Goal: Task Accomplishment & Management: Use online tool/utility

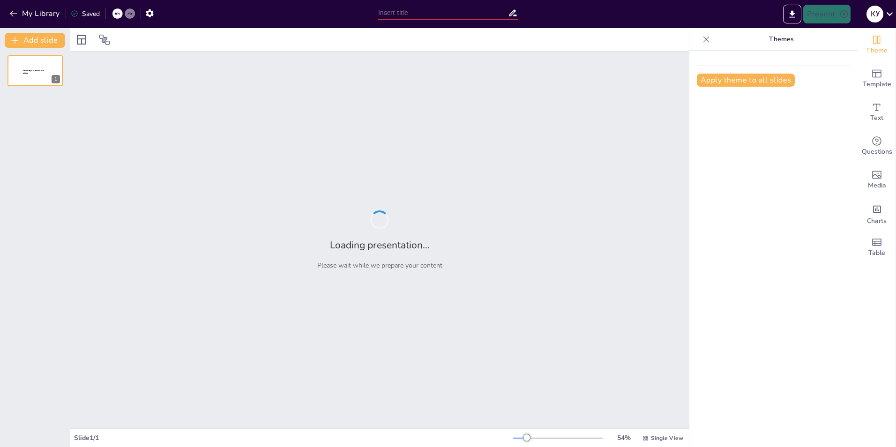
type input "New Sendsteps"
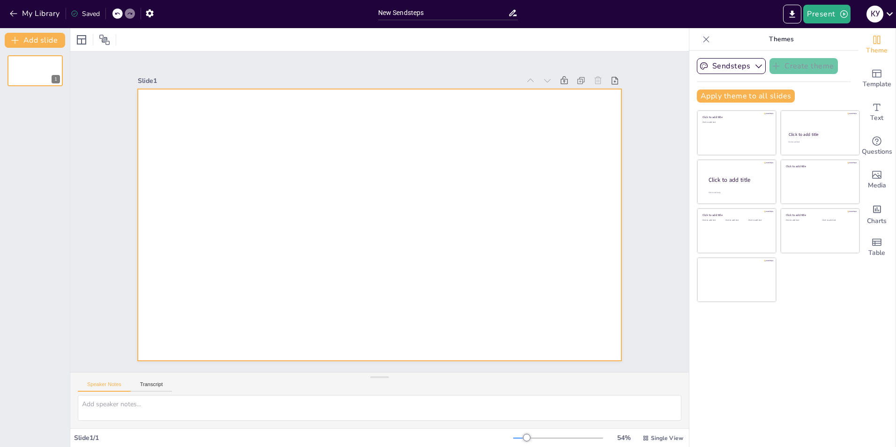
click at [405, 144] on div at bounding box center [373, 200] width 554 height 477
click at [885, 12] on icon at bounding box center [889, 13] width 13 height 13
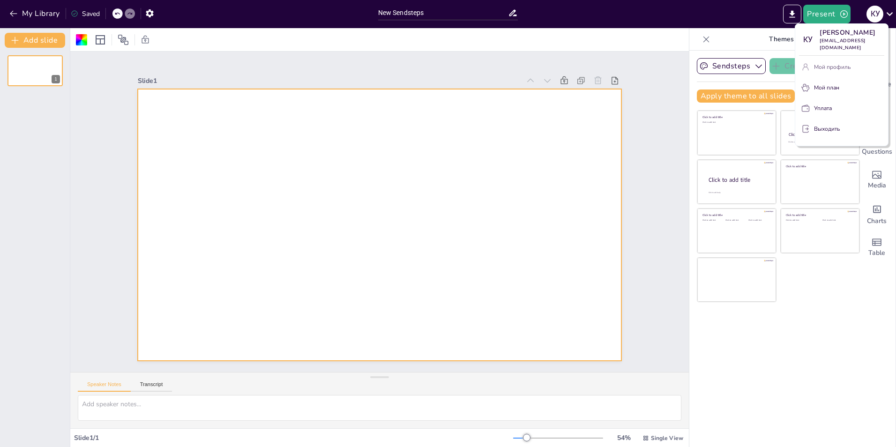
click at [827, 63] on p "Мой профиль" at bounding box center [832, 67] width 37 height 8
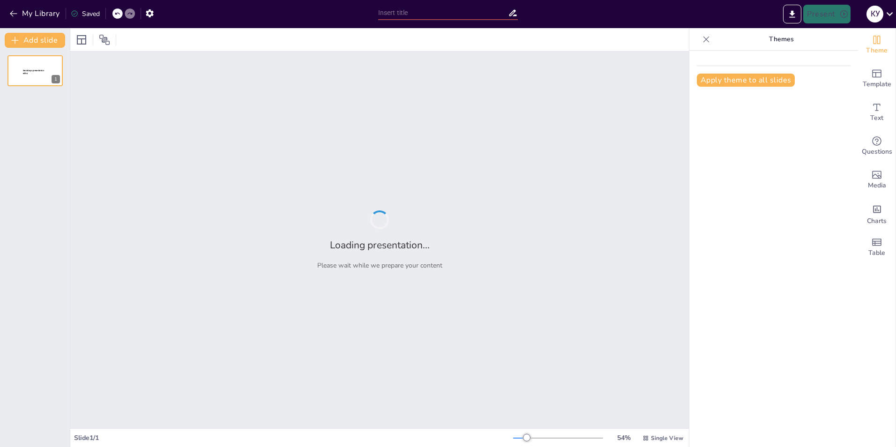
type input "Презентация к реферату АФК"
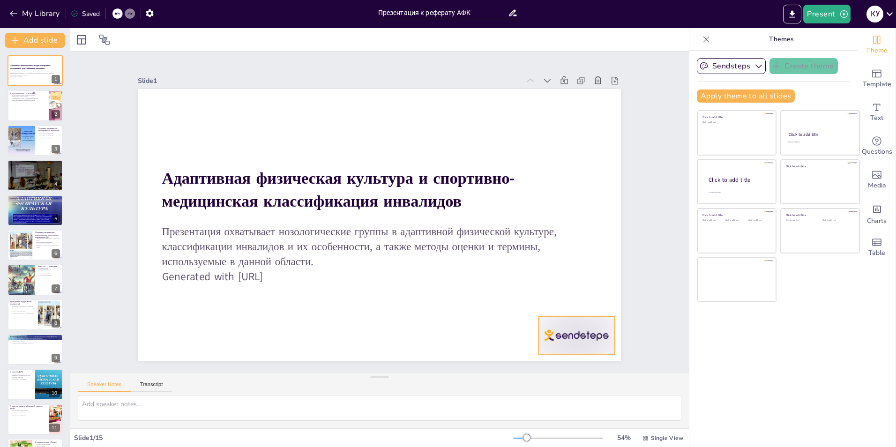
click at [531, 382] on div at bounding box center [489, 417] width 84 height 70
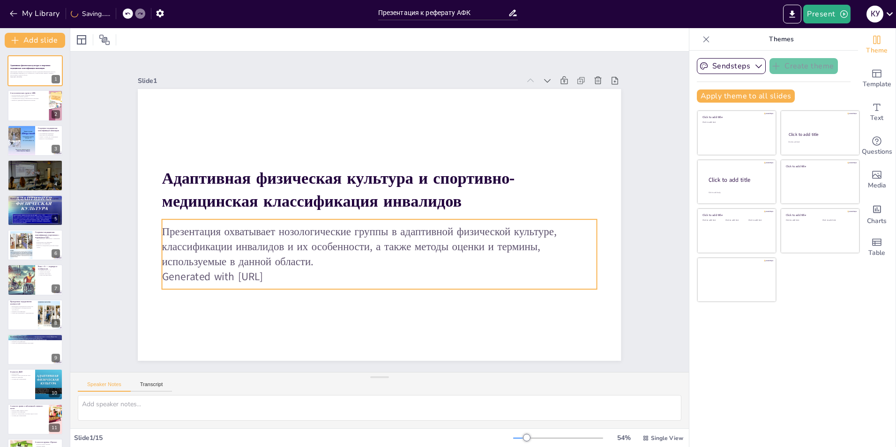
click at [300, 270] on p "Generated with Sendsteps.ai" at bounding box center [315, 198] width 105 height 428
click at [273, 271] on p "Generated with Sendsteps.ai" at bounding box center [336, 260] width 333 height 302
click at [273, 271] on p "Generated with Sendsteps.ai" at bounding box center [352, 271] width 403 height 191
drag, startPoint x: 293, startPoint y: 272, endPoint x: 157, endPoint y: 275, distance: 135.4
click at [225, 275] on p "Generated with Sendsteps.ai" at bounding box center [320, 185] width 191 height 403
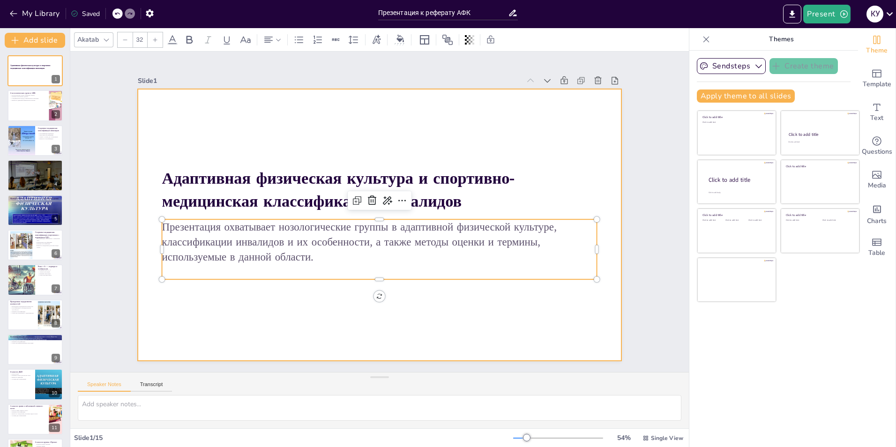
click at [495, 319] on div at bounding box center [386, 200] width 554 height 477
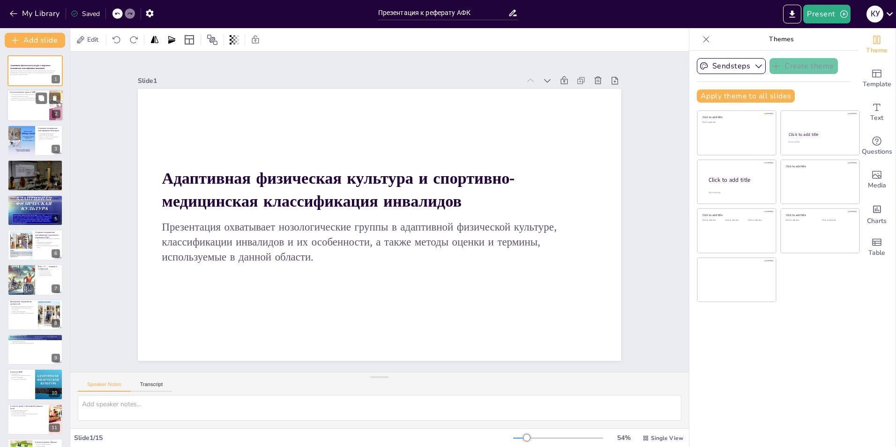
click at [32, 104] on div at bounding box center [35, 106] width 56 height 32
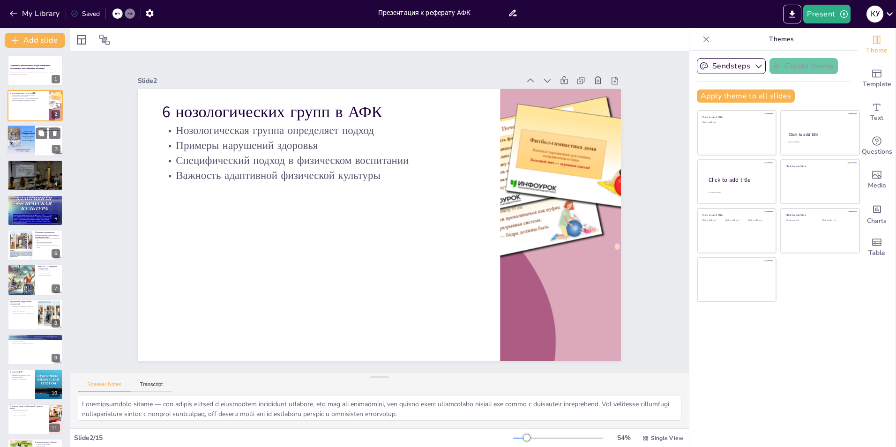
click at [23, 144] on div at bounding box center [21, 141] width 42 height 32
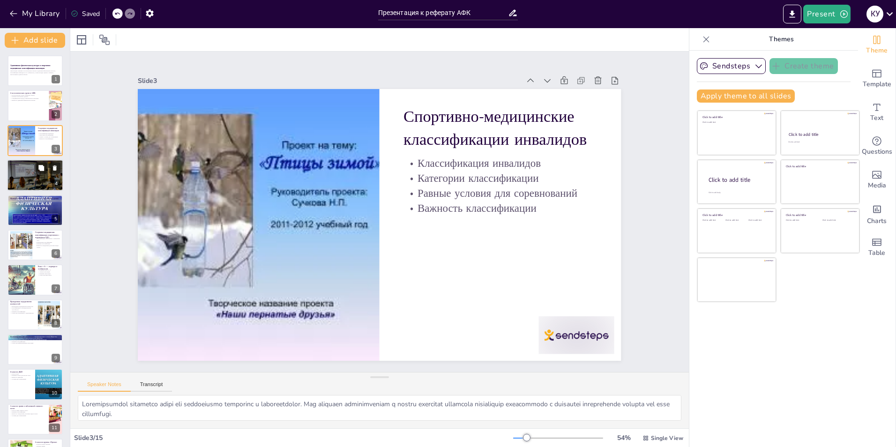
click at [33, 174] on div at bounding box center [35, 174] width 56 height 37
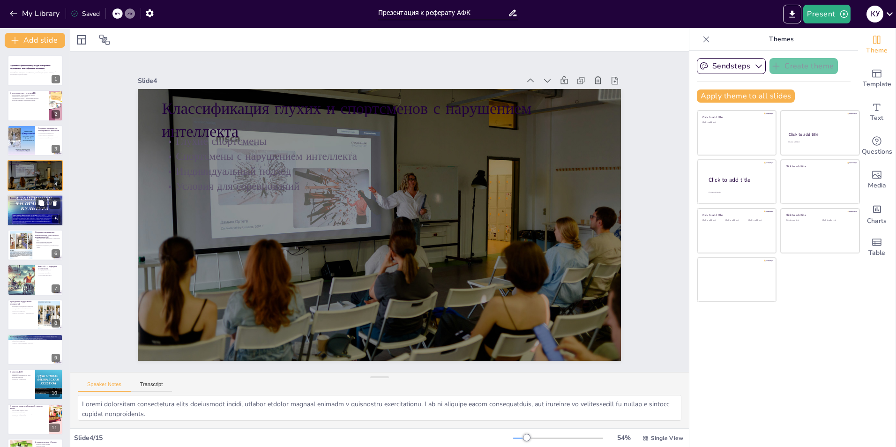
click at [30, 216] on div at bounding box center [35, 210] width 56 height 42
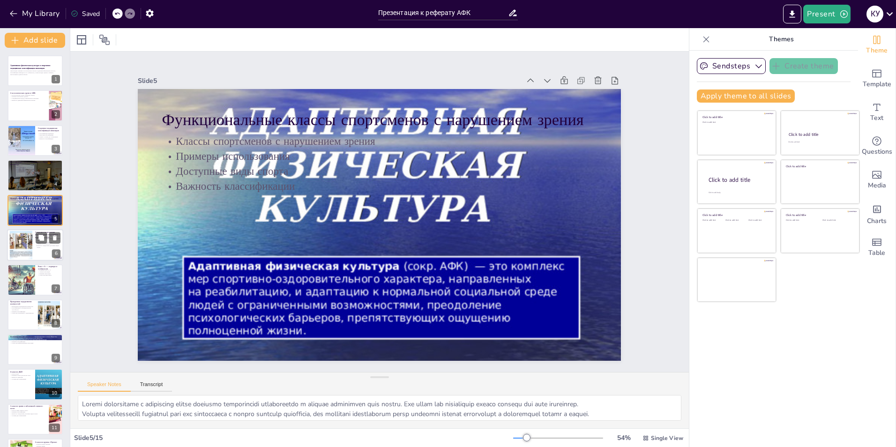
click at [30, 244] on div at bounding box center [21, 245] width 38 height 29
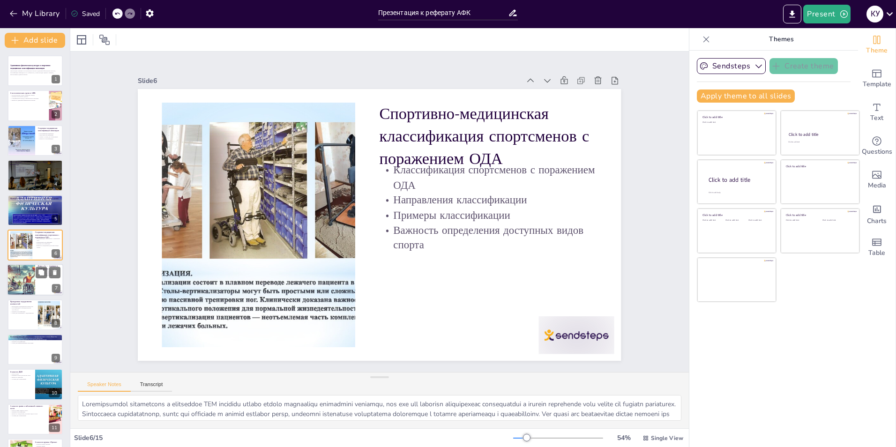
click at [26, 283] on div at bounding box center [20, 280] width 55 height 32
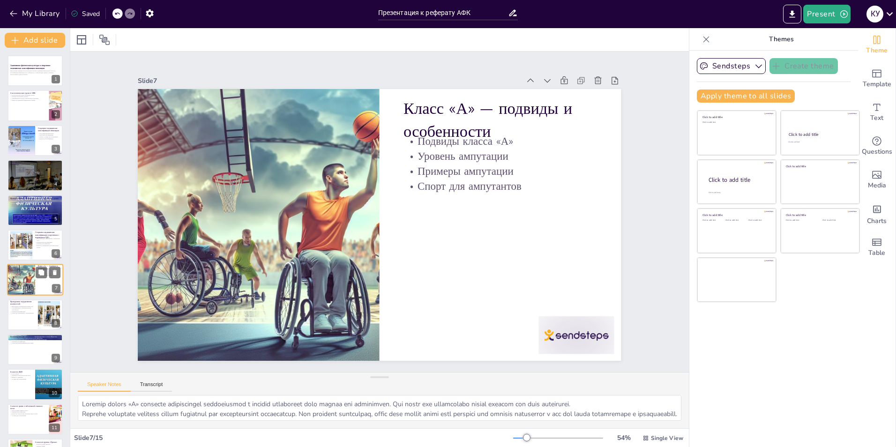
scroll to position [32, 0]
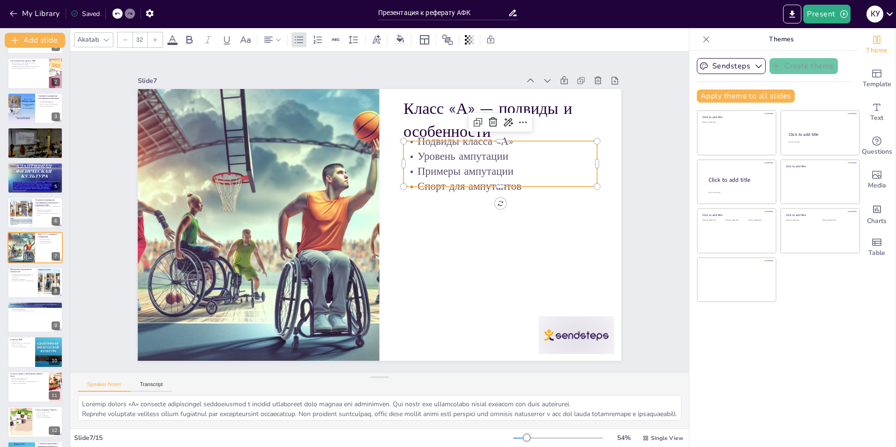
click at [388, 253] on p "Примеры ампутации" at bounding box center [305, 316] width 165 height 126
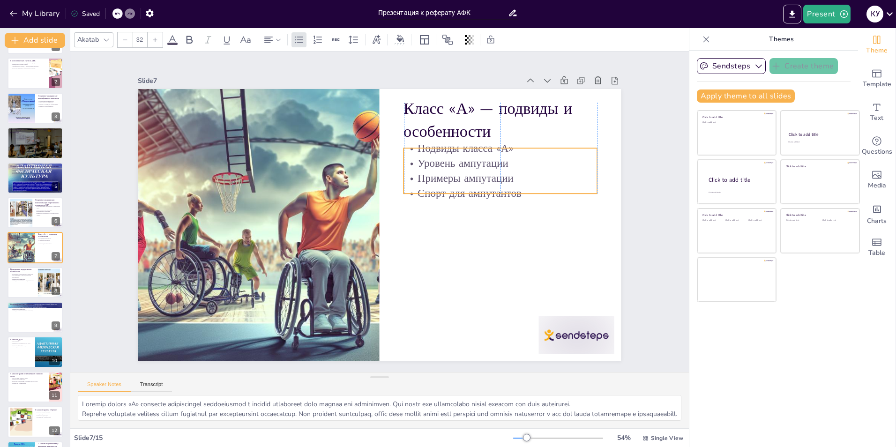
drag, startPoint x: 432, startPoint y: 159, endPoint x: 429, endPoint y: 166, distance: 7.6
click at [429, 211] on p "Уровень ампутации" at bounding box center [473, 302] width 92 height 183
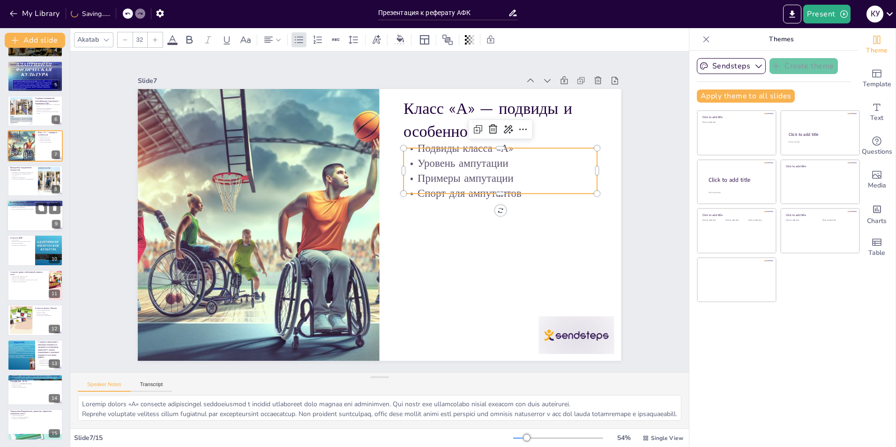
scroll to position [135, 0]
click at [23, 281] on p "Условия для соревнований" at bounding box center [28, 281] width 37 height 2
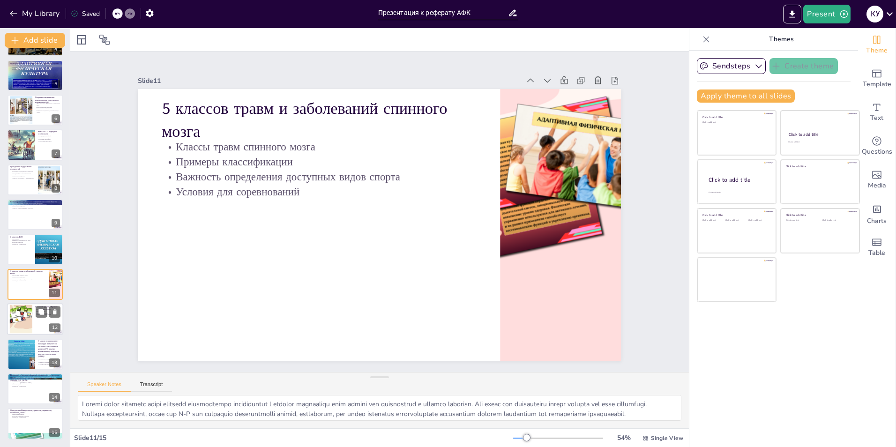
click at [18, 323] on div at bounding box center [21, 319] width 29 height 29
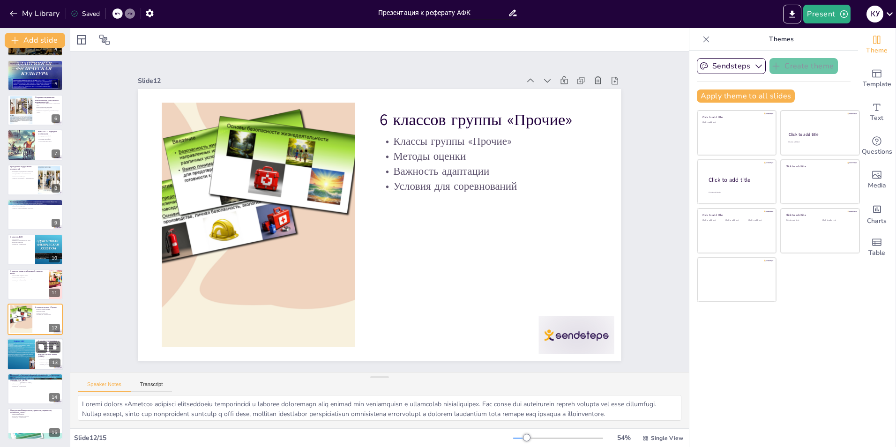
click at [24, 355] on div at bounding box center [21, 354] width 42 height 32
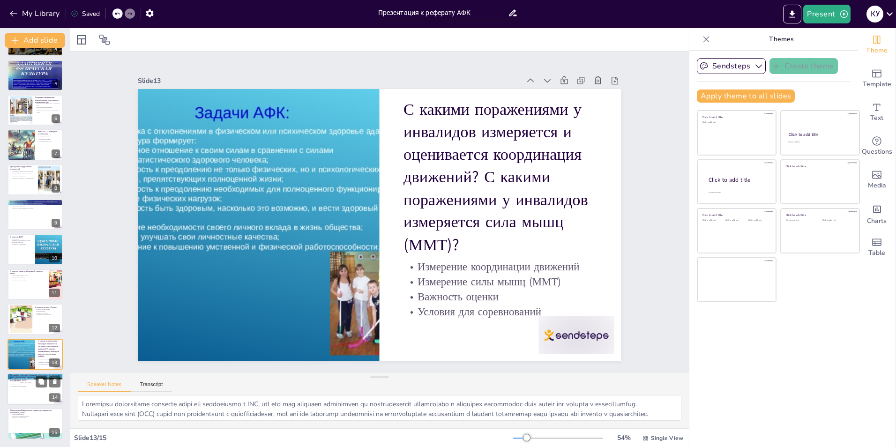
click at [28, 388] on div at bounding box center [35, 389] width 56 height 32
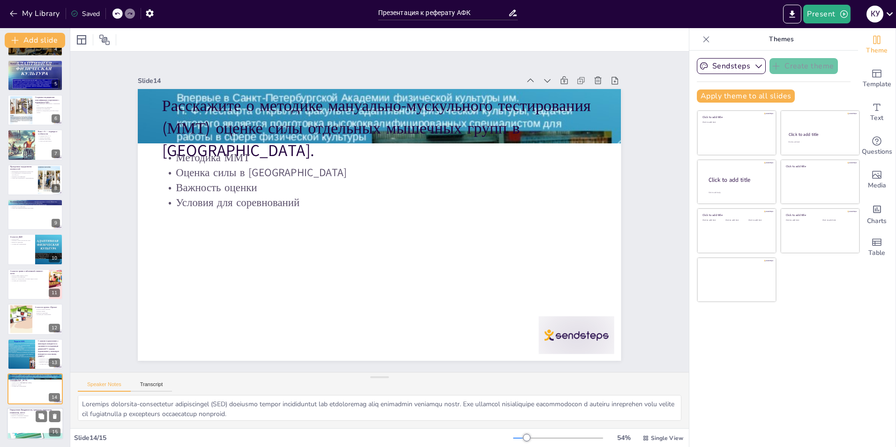
click at [24, 421] on div at bounding box center [35, 424] width 56 height 32
type textarea "Определения терминов, таких как квадриплегия и триплегия, являются важными для …"
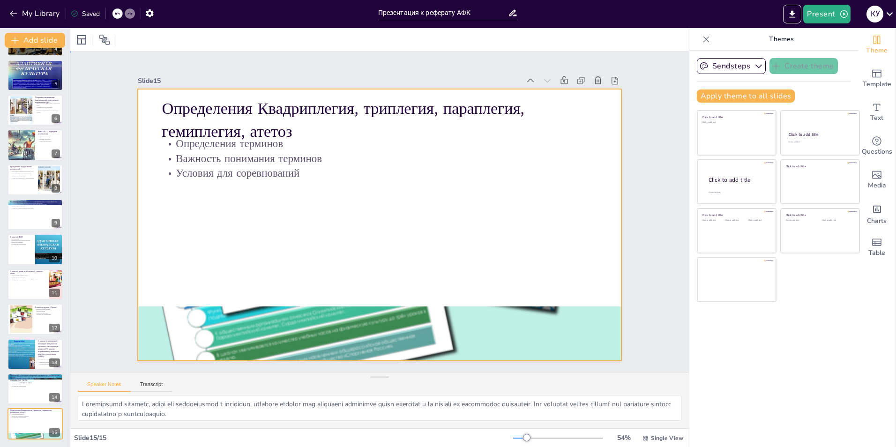
click at [272, 190] on div at bounding box center [375, 224] width 543 height 408
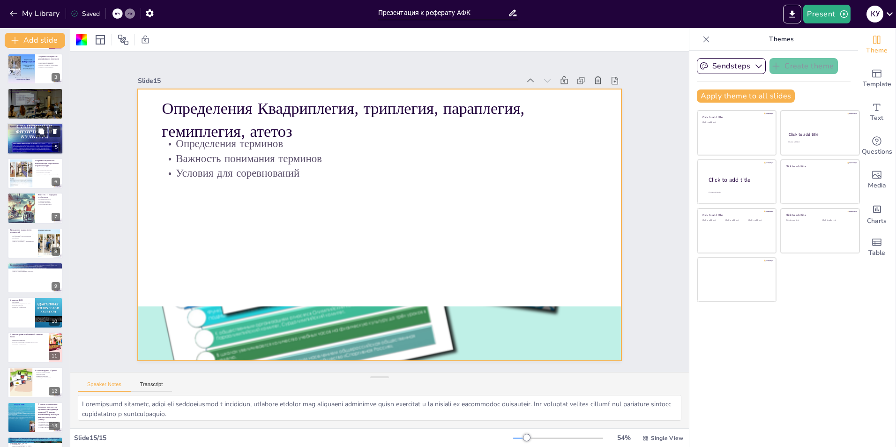
scroll to position [0, 0]
